Goal: Transaction & Acquisition: Download file/media

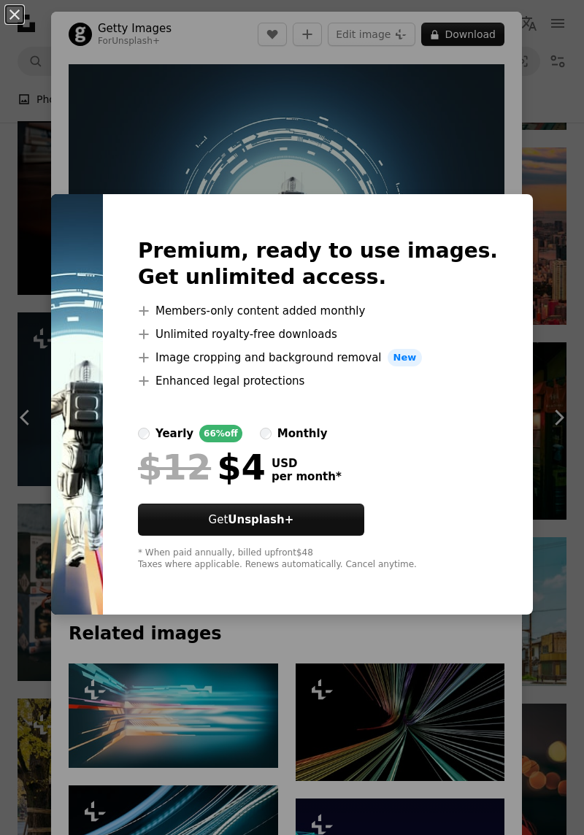
scroll to position [0, 549]
click at [571, 749] on div "An X shape Premium, ready to use images. Get unlimited access. A plus sign Memb…" at bounding box center [292, 417] width 584 height 835
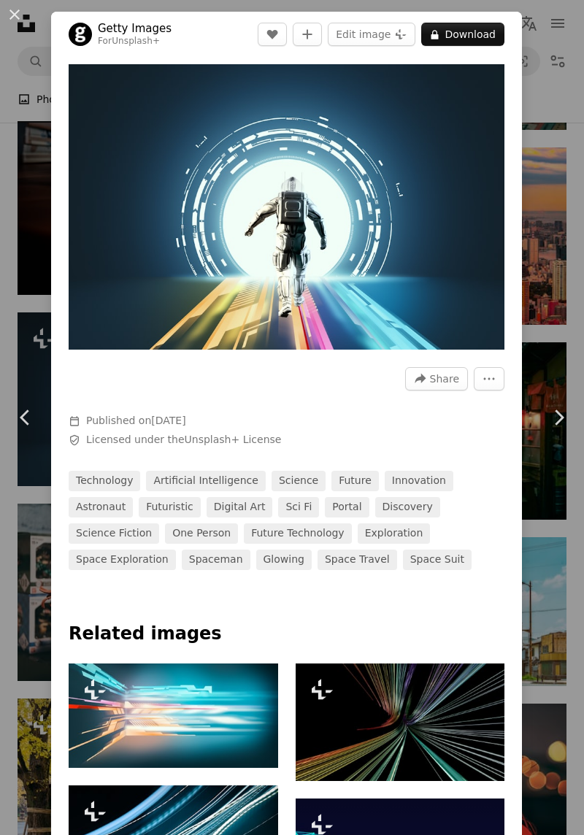
click at [23, 18] on button "An X shape" at bounding box center [15, 15] width 18 height 18
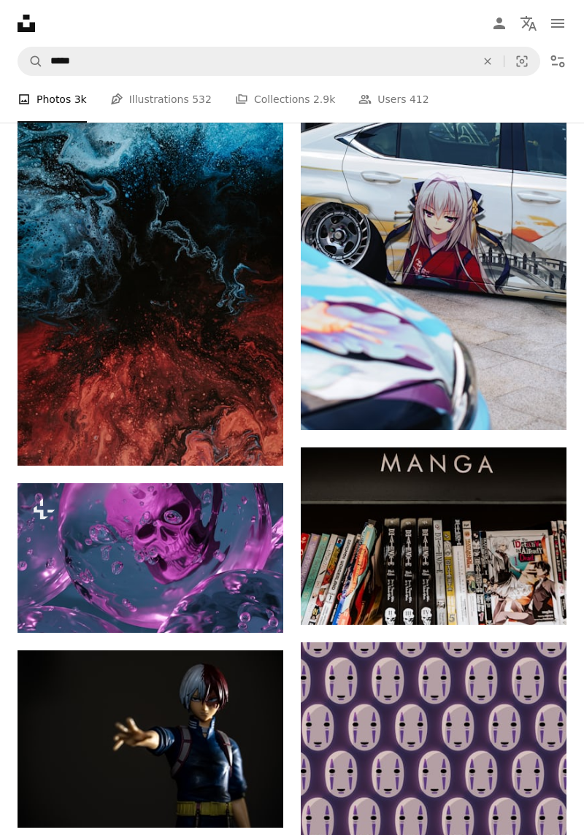
scroll to position [8429, 0]
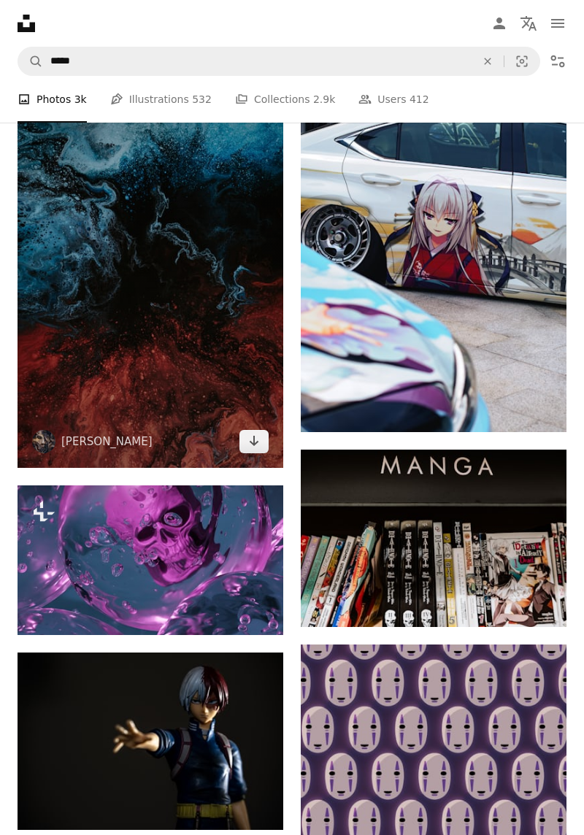
click at [107, 429] on img at bounding box center [151, 268] width 266 height 399
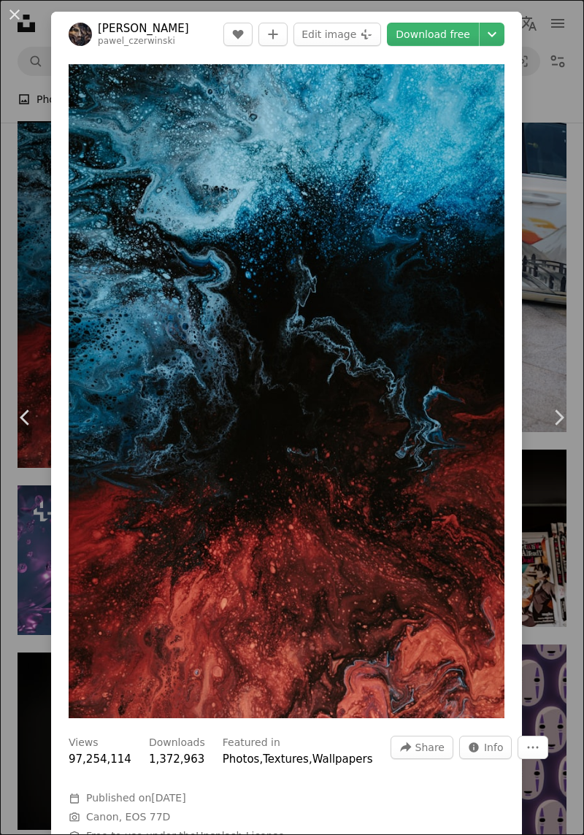
click at [455, 37] on link "Download free" at bounding box center [433, 34] width 92 height 23
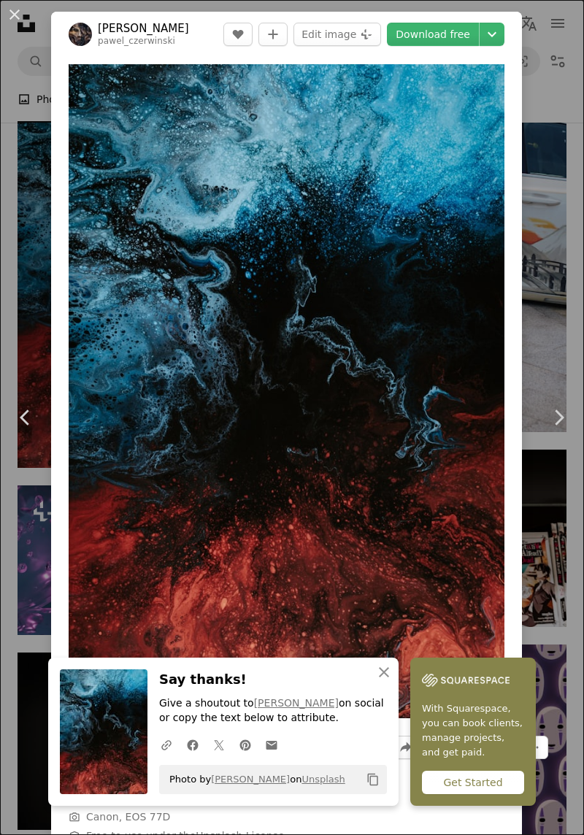
click at [15, 7] on button "An X shape" at bounding box center [15, 15] width 18 height 18
